Goal: Task Accomplishment & Management: Use online tool/utility

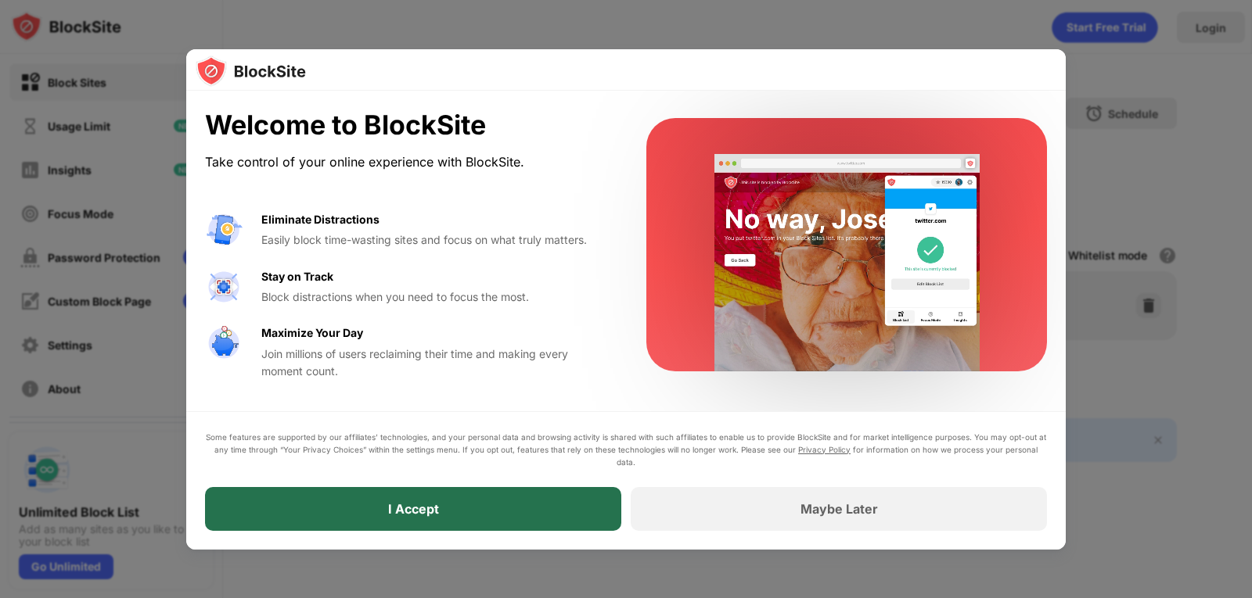
click at [462, 522] on div "I Accept" at bounding box center [413, 509] width 416 height 44
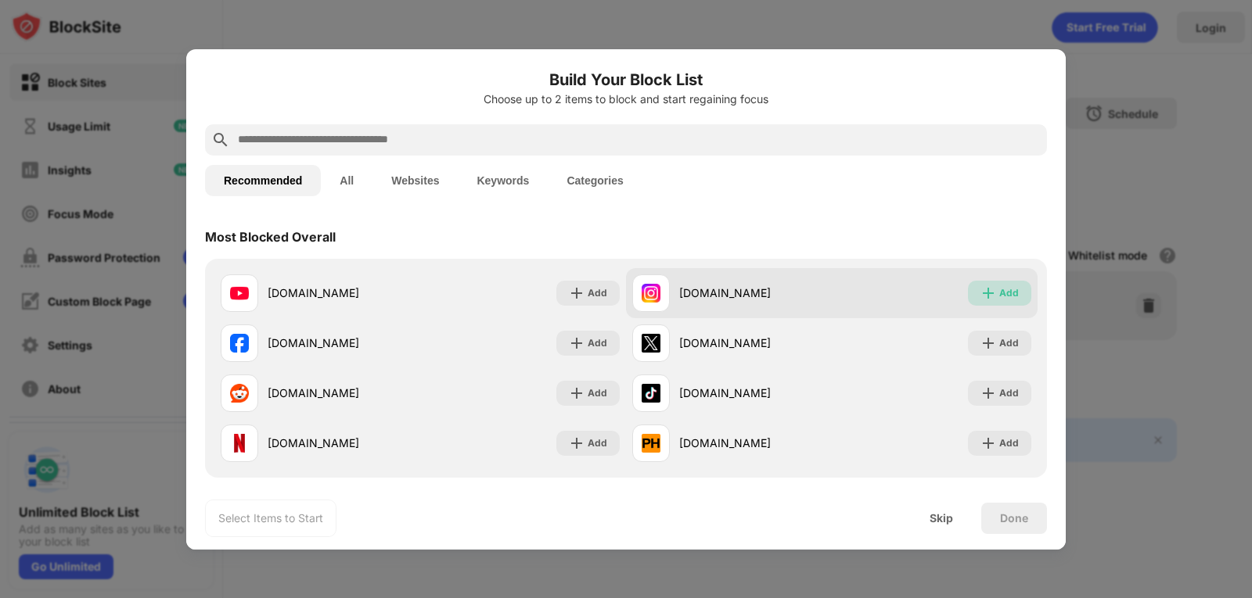
click at [999, 297] on div "Add" at bounding box center [1009, 294] width 20 height 16
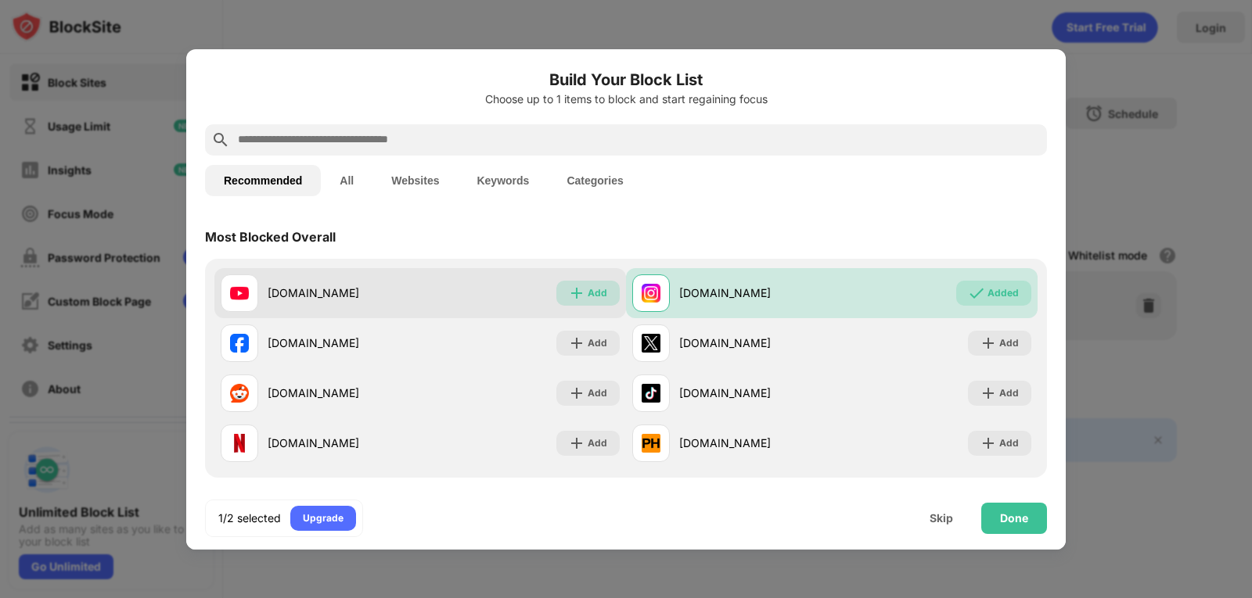
click at [600, 292] on div "Add" at bounding box center [597, 294] width 20 height 16
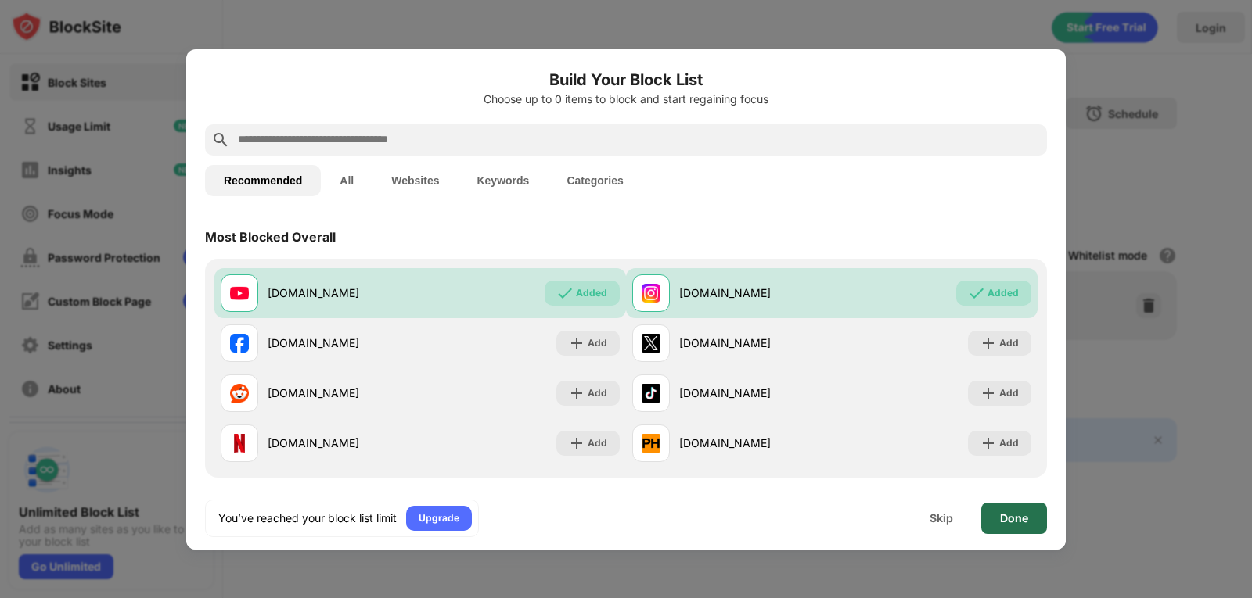
click at [1000, 515] on div "Done" at bounding box center [1014, 518] width 28 height 13
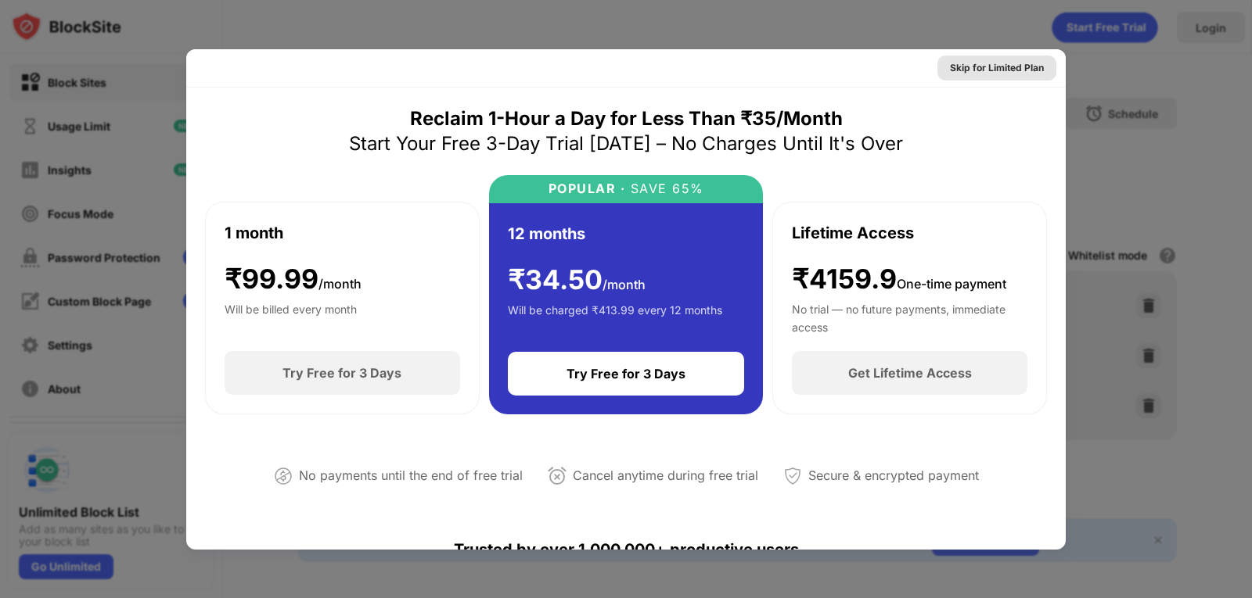
click at [1028, 60] on div "Skip for Limited Plan" at bounding box center [997, 68] width 94 height 16
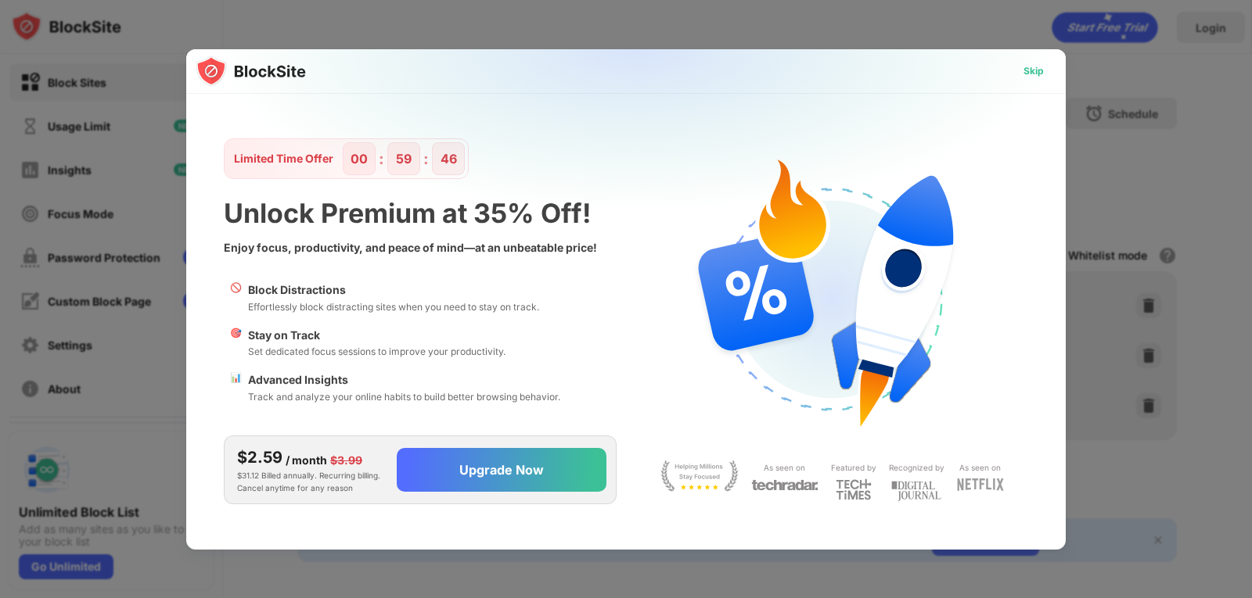
click at [1040, 63] on div "Skip" at bounding box center [1033, 71] width 20 height 16
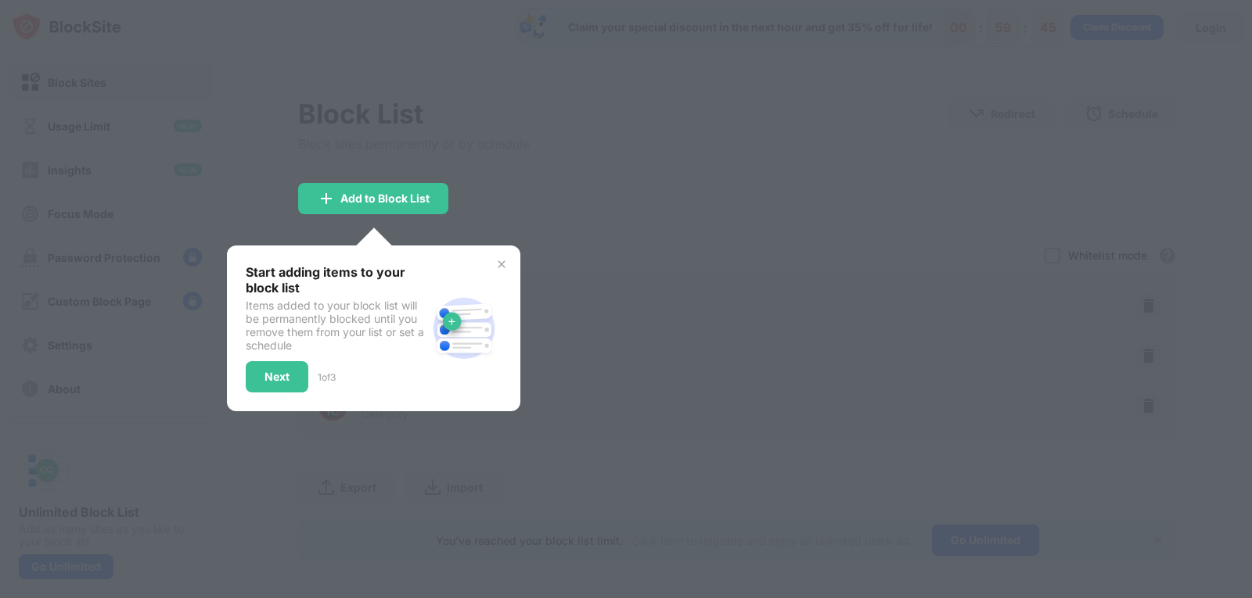
click at [491, 253] on div "Start adding items to your block list Items added to your block list will be pe…" at bounding box center [373, 329] width 293 height 166
click at [502, 263] on img at bounding box center [501, 264] width 13 height 13
